Goal: Transaction & Acquisition: Purchase product/service

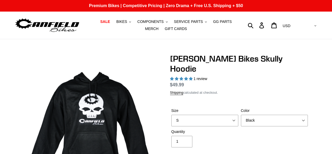
select select "highest-rating"
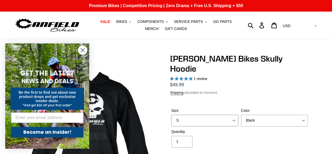
click at [184, 115] on select "S M L XL" at bounding box center [205, 121] width 67 height 12
select select "L"
click at [172, 115] on select "S M L XL" at bounding box center [205, 121] width 67 height 12
click at [82, 52] on circle "Close dialog" at bounding box center [82, 50] width 9 height 9
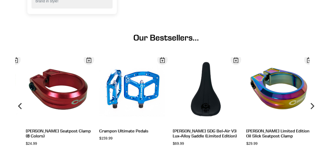
scroll to position [578, 0]
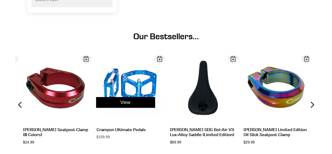
click at [136, 75] on div "View" at bounding box center [126, 102] width 74 height 93
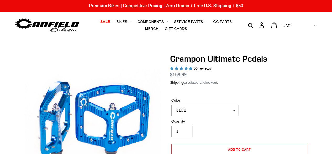
select select "highest-rating"
